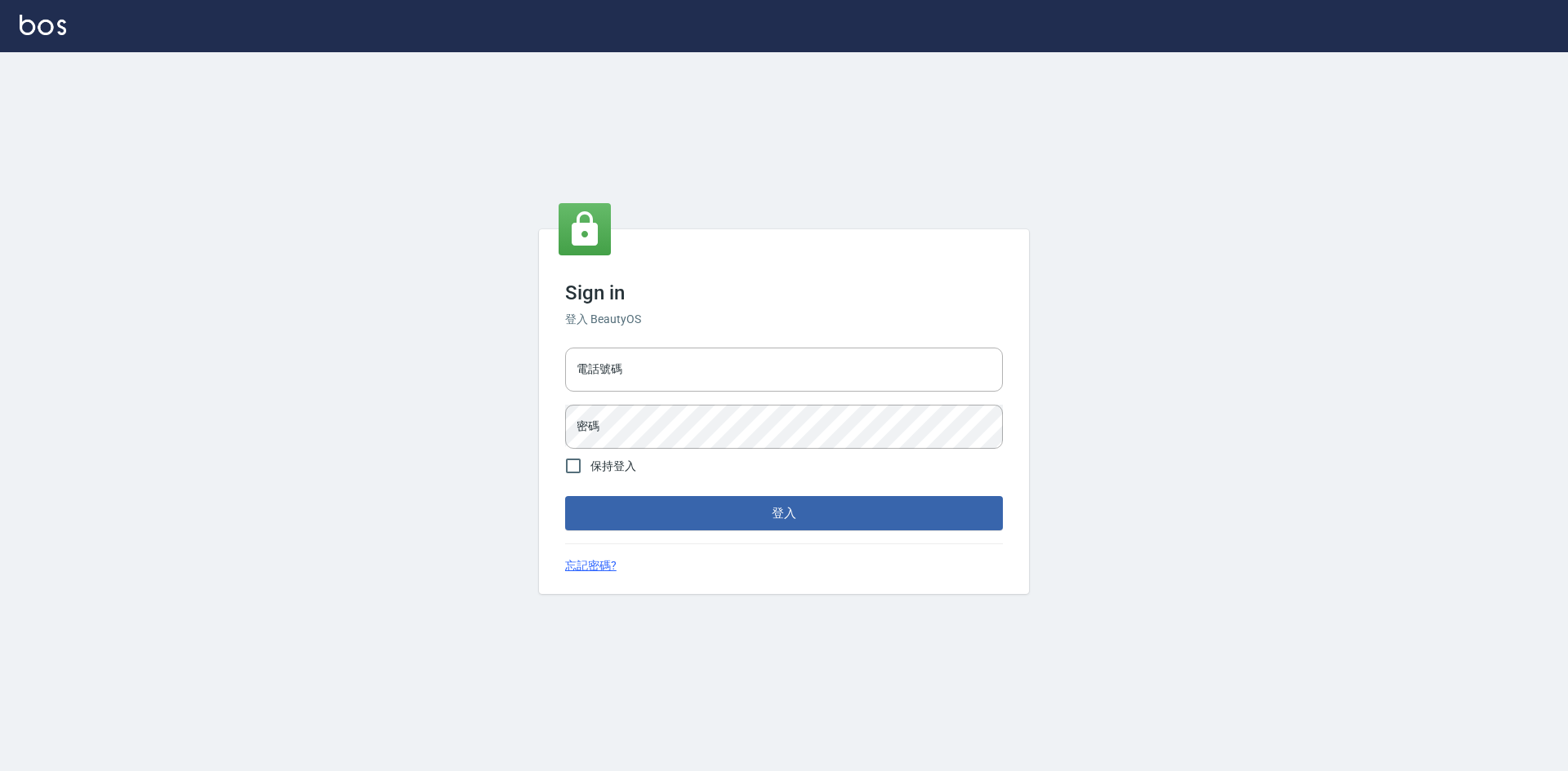
click at [181, 77] on div "Sign in 登入 BeautyOS 電話號碼 電話號碼 密碼 密碼 保持登入 登入 忘記密碼?" at bounding box center [784, 411] width 1568 height 719
type input "0963852741"
click at [705, 522] on button "登入" at bounding box center [783, 513] width 438 height 34
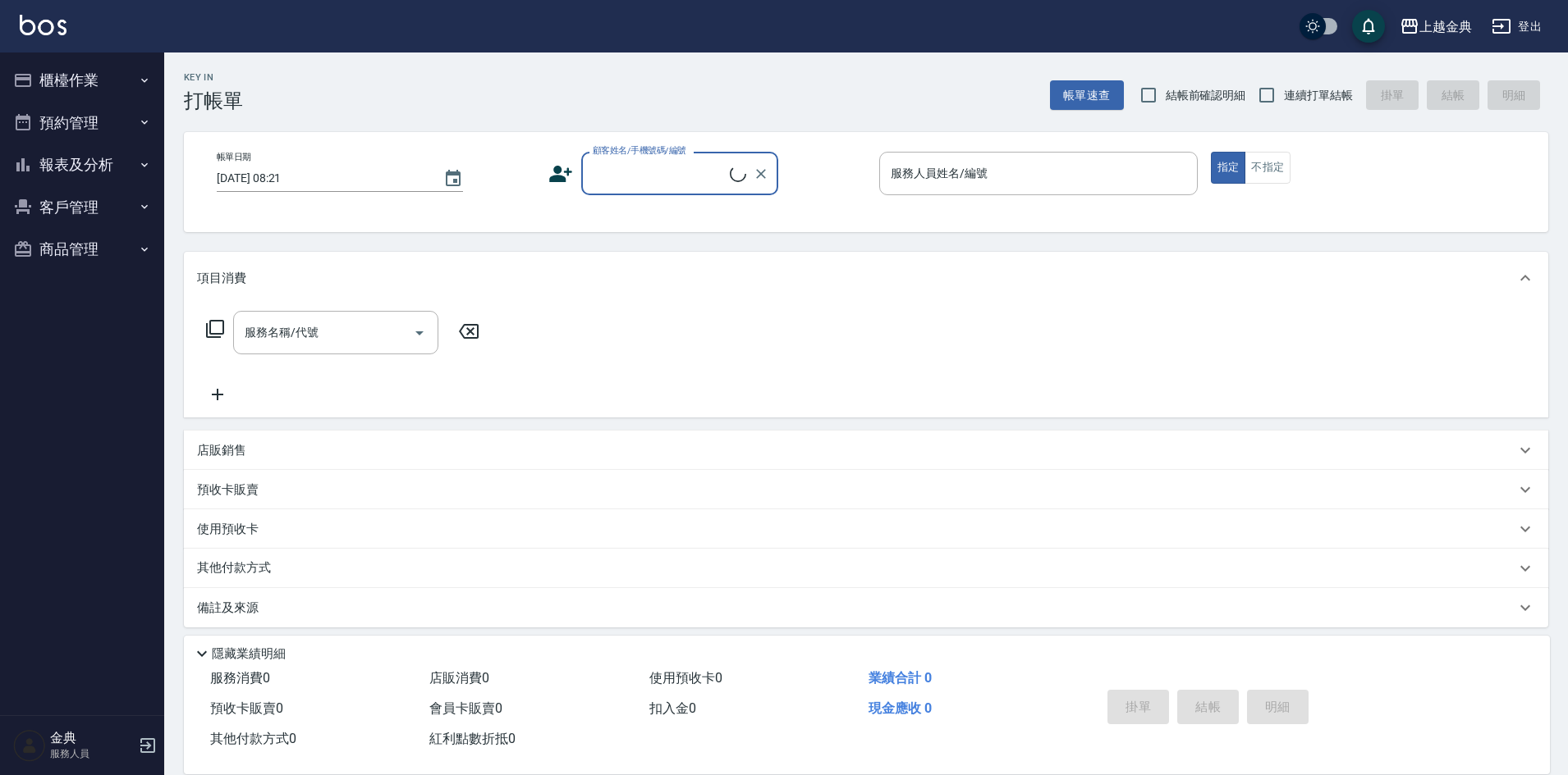
click at [67, 70] on button "櫃檯作業" at bounding box center [83, 80] width 151 height 42
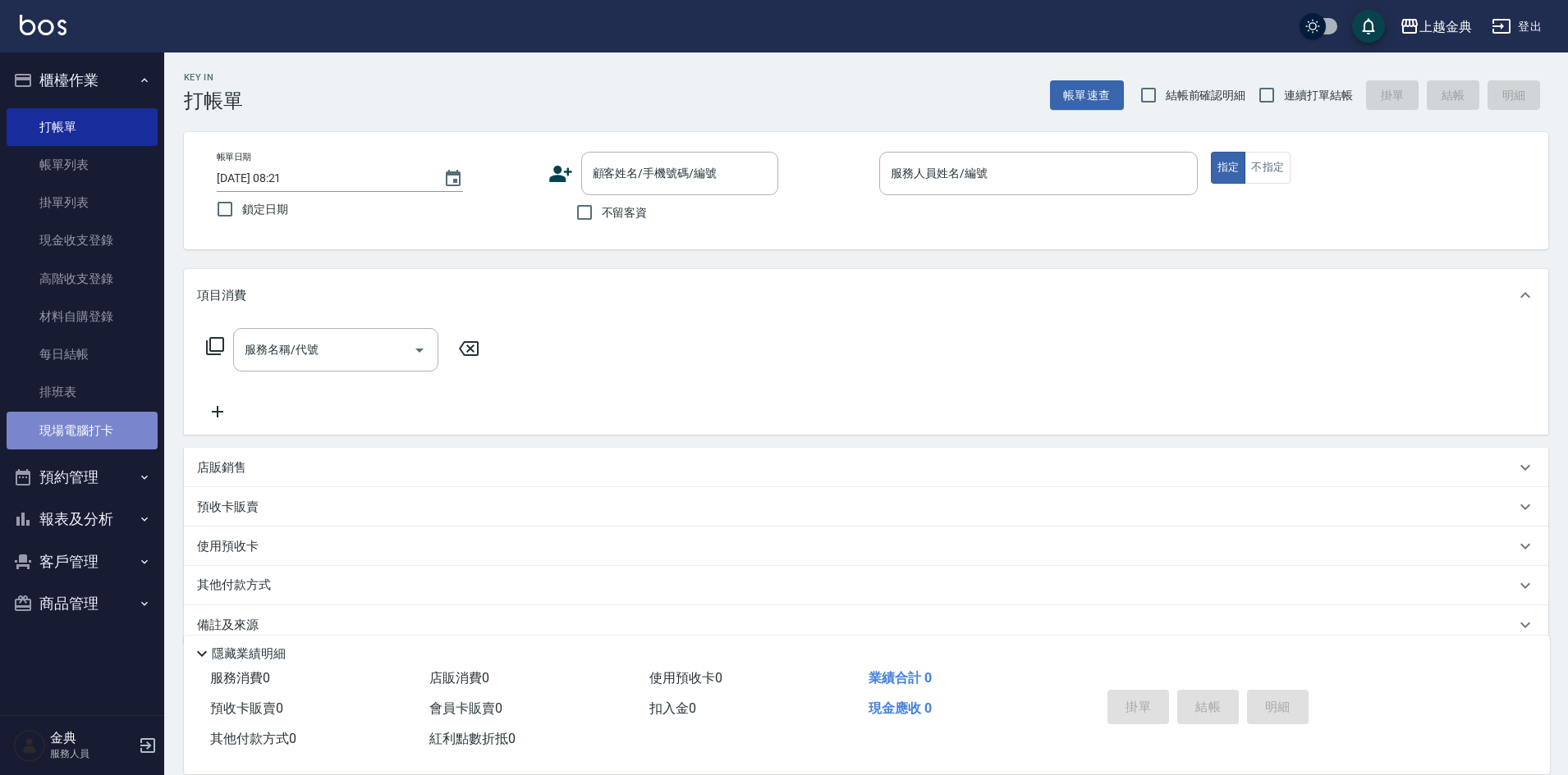
click at [67, 433] on link "現場電腦打卡" at bounding box center [83, 431] width 151 height 37
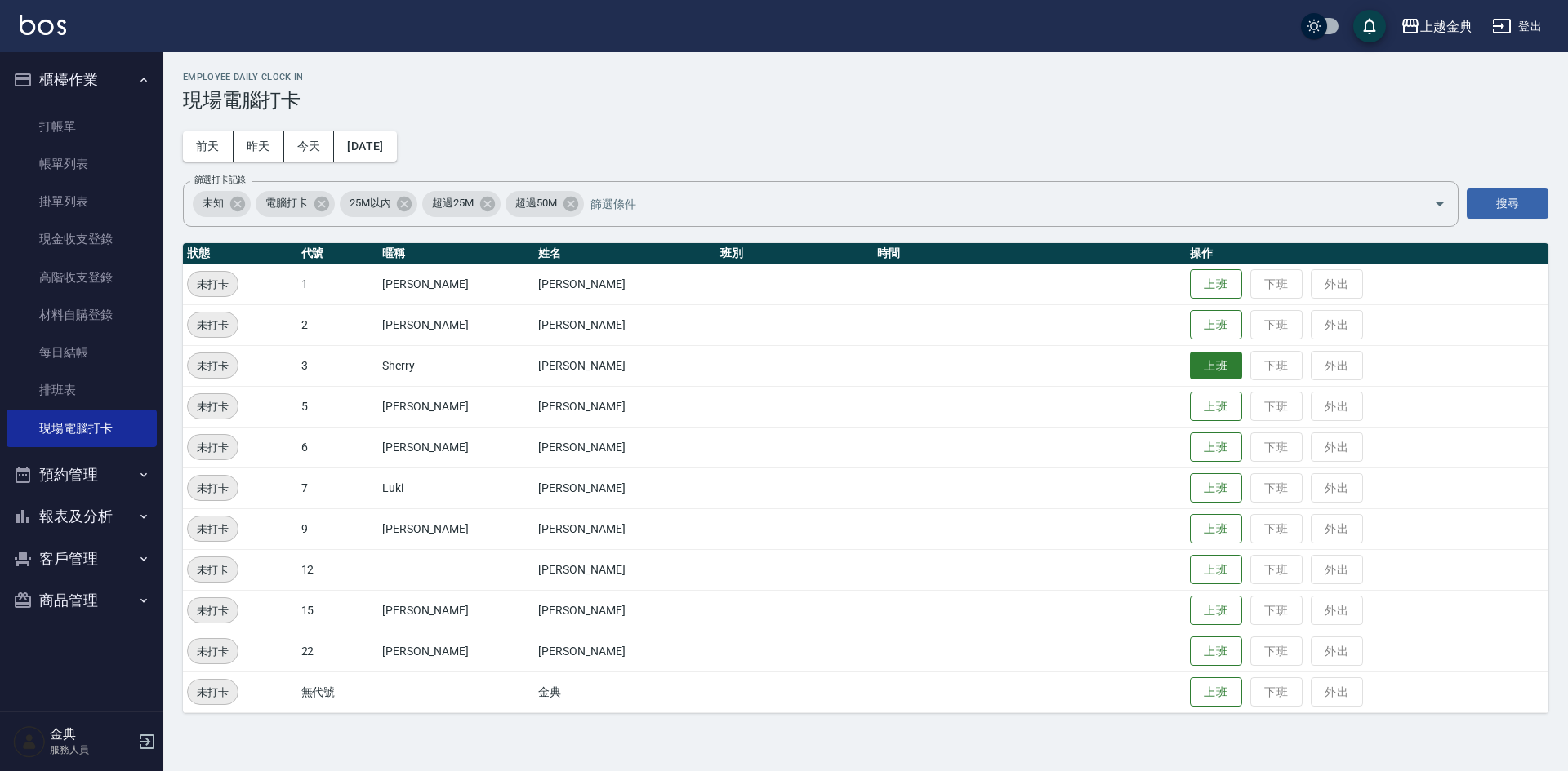
click at [1190, 362] on button "上班" at bounding box center [1216, 366] width 52 height 28
